Goal: Find specific page/section: Find specific page/section

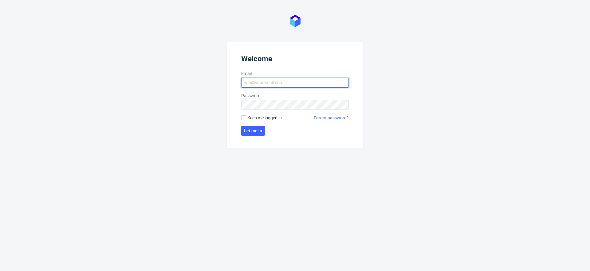
type input "[EMAIL_ADDRESS][PERSON_NAME][DOMAIN_NAME]"
drag, startPoint x: 248, startPoint y: 116, endPoint x: 257, endPoint y: 130, distance: 16.7
click at [248, 116] on span "Keep me logged in" at bounding box center [264, 118] width 34 height 6
click at [246, 116] on input "Keep me logged in" at bounding box center [243, 117] width 5 height 5
checkbox input "true"
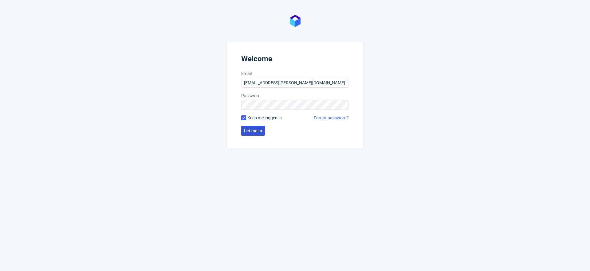
click at [257, 131] on span "Let me in" at bounding box center [253, 130] width 18 height 4
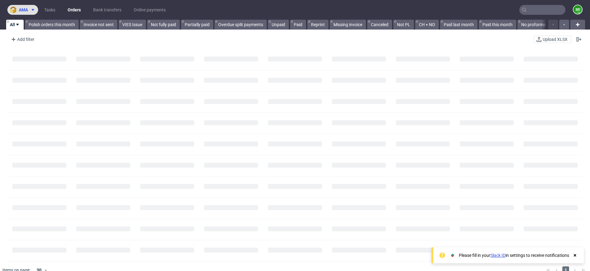
click at [36, 10] on button "ama" at bounding box center [22, 10] width 31 height 10
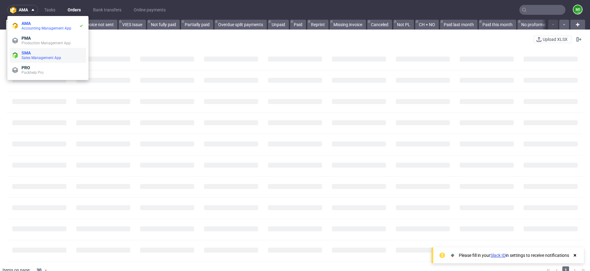
click at [38, 55] on span "SMA" at bounding box center [52, 52] width 62 height 5
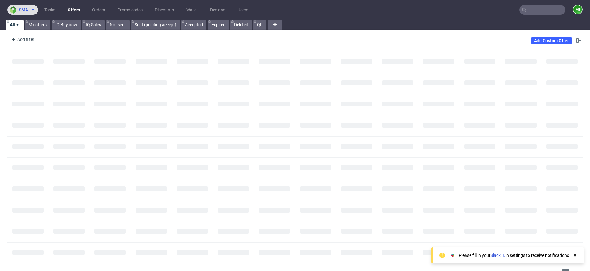
click at [31, 10] on icon at bounding box center [32, 9] width 5 height 5
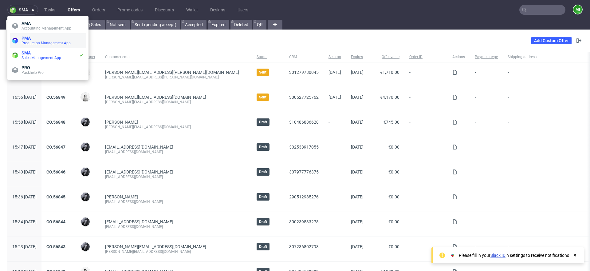
click at [25, 41] on span "Production Management App" at bounding box center [45, 43] width 49 height 4
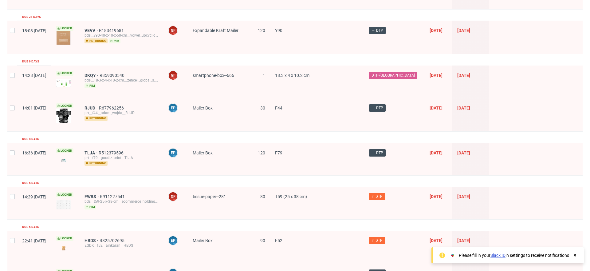
scroll to position [293, 0]
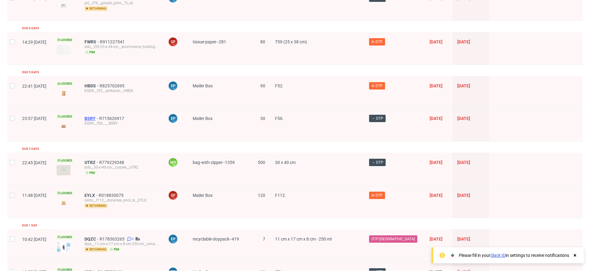
click at [99, 117] on span "BSRY" at bounding box center [91, 118] width 15 height 5
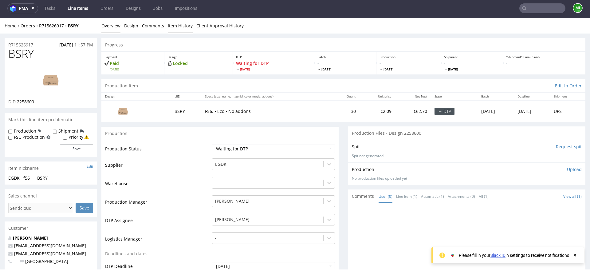
click at [168, 26] on link "Item History" at bounding box center [180, 25] width 25 height 15
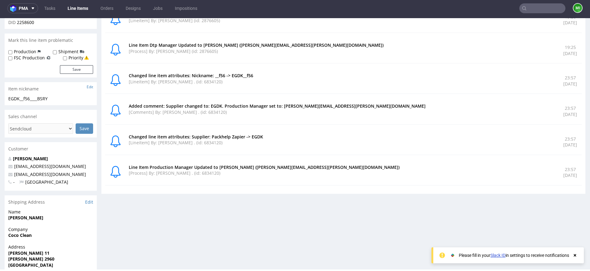
scroll to position [127, 0]
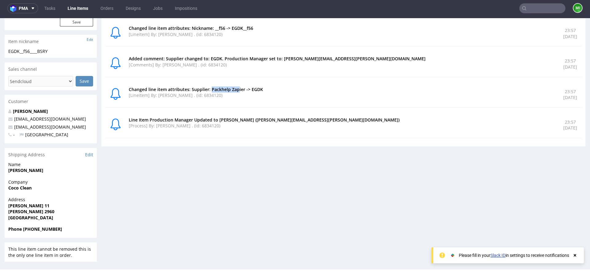
drag, startPoint x: 209, startPoint y: 90, endPoint x: 239, endPoint y: 95, distance: 29.6
click at [237, 92] on p "Changed line item attributes: Supplier: Packhelp Zapier -> EGDK" at bounding box center [342, 89] width 427 height 6
drag, startPoint x: 164, startPoint y: 120, endPoint x: 291, endPoint y: 122, distance: 127.5
click at [288, 121] on p "Line Item Production Manager Updated to [PERSON_NAME] ([PERSON_NAME][EMAIL_ADDR…" at bounding box center [342, 120] width 427 height 6
